Goal: Transaction & Acquisition: Purchase product/service

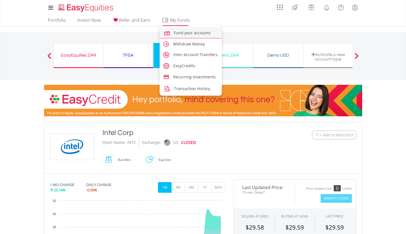
click at [181, 32] on span "Fund your accounts" at bounding box center [192, 32] width 37 height 5
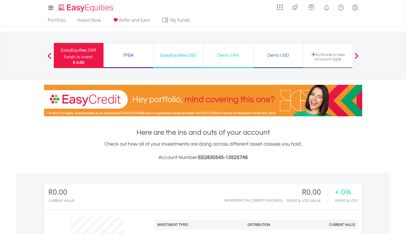
click at [134, 57] on div "TFSA" at bounding box center [128, 55] width 43 height 8
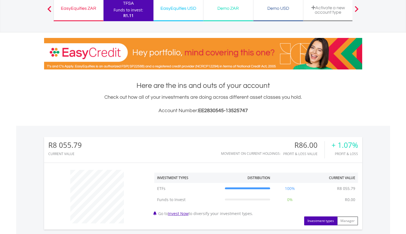
scroll to position [180, 0]
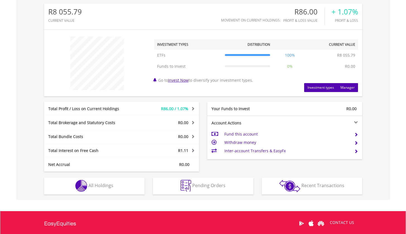
click at [348, 86] on button "Manager" at bounding box center [347, 87] width 21 height 9
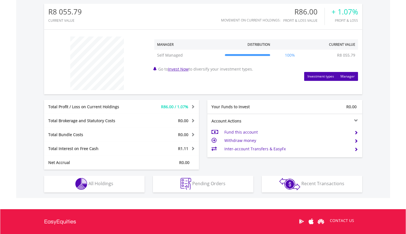
click at [327, 79] on button "Investment types" at bounding box center [320, 76] width 33 height 9
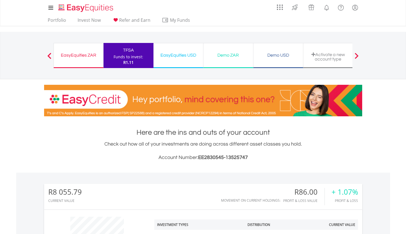
scroll to position [0, 0]
click at [101, 59] on div "EasyEquities ZAR Funds to invest: R1.11" at bounding box center [79, 55] width 50 height 25
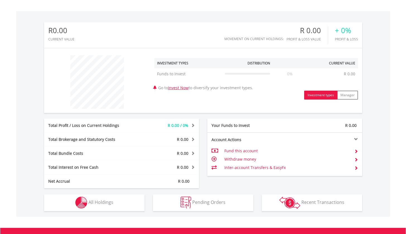
scroll to position [160, 0]
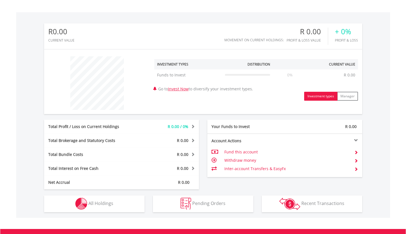
click at [187, 87] on link "Invest Now" at bounding box center [178, 88] width 21 height 5
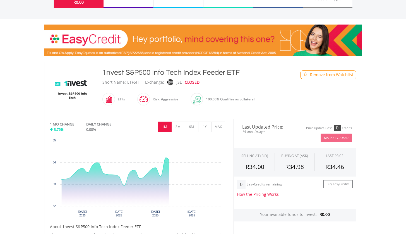
scroll to position [102, 0]
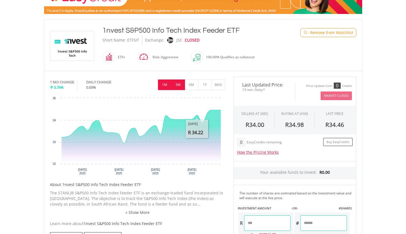
click at [178, 83] on button "3M" at bounding box center [178, 85] width 14 height 11
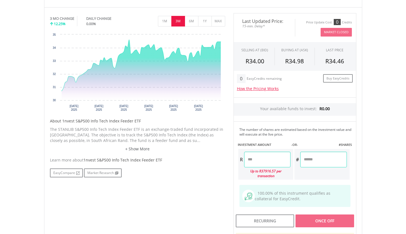
scroll to position [187, 0]
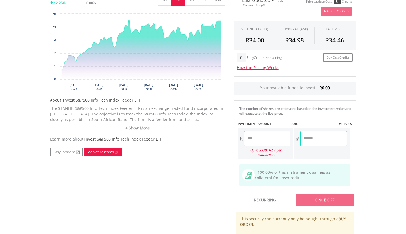
click at [102, 150] on link "Market Research" at bounding box center [103, 152] width 38 height 9
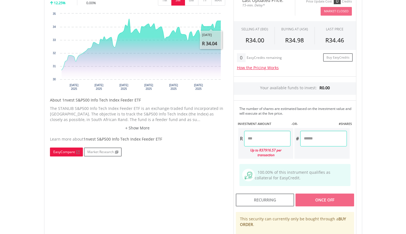
click at [76, 153] on span at bounding box center [77, 152] width 4 height 3
